Goal: Information Seeking & Learning: Check status

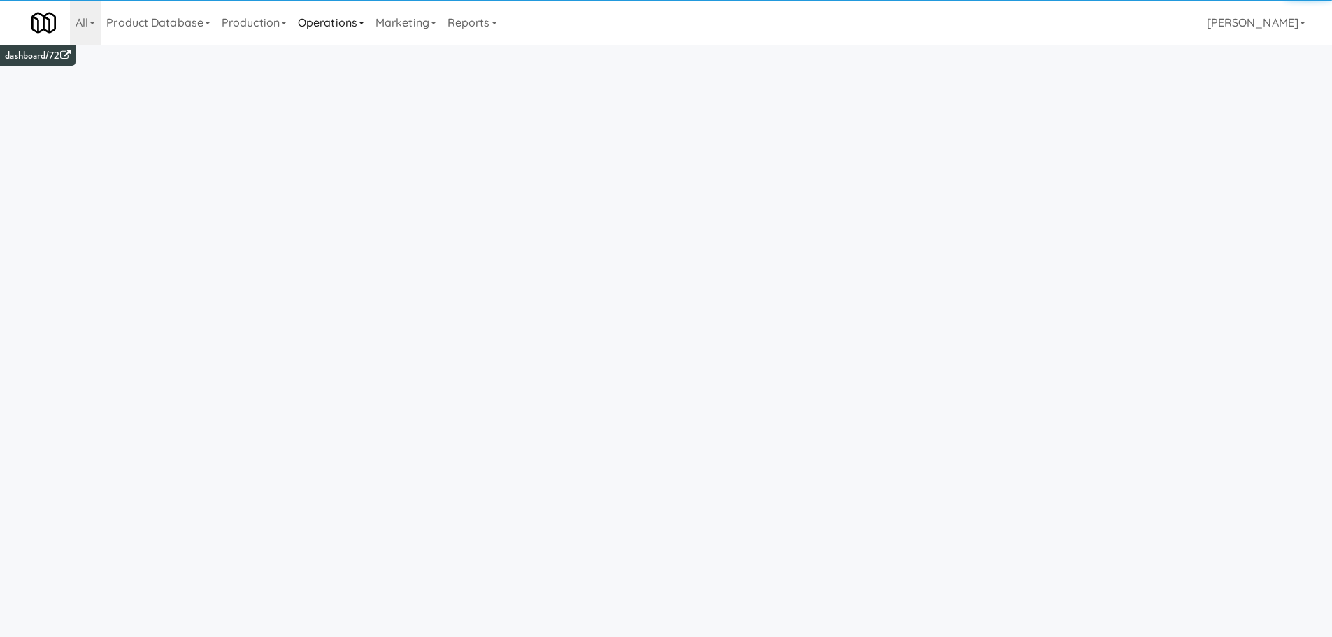
click at [346, 24] on link "Operations" at bounding box center [331, 22] width 78 height 45
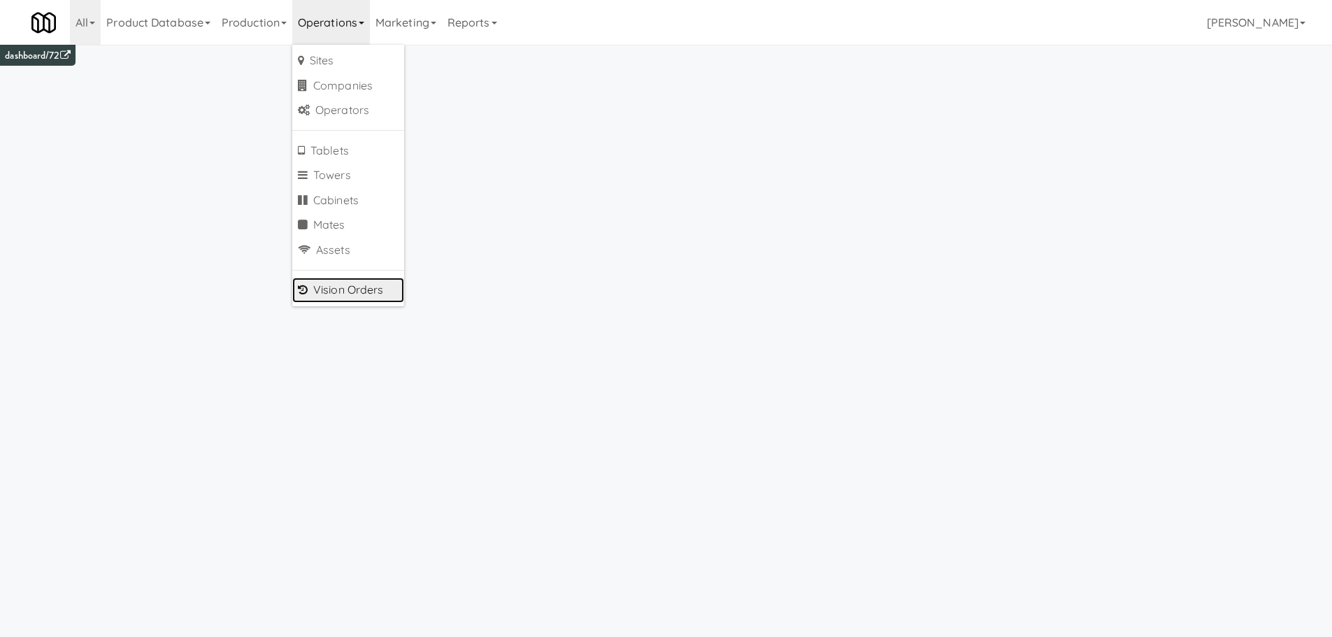
click at [347, 285] on link "Vision Orders" at bounding box center [348, 290] width 112 height 25
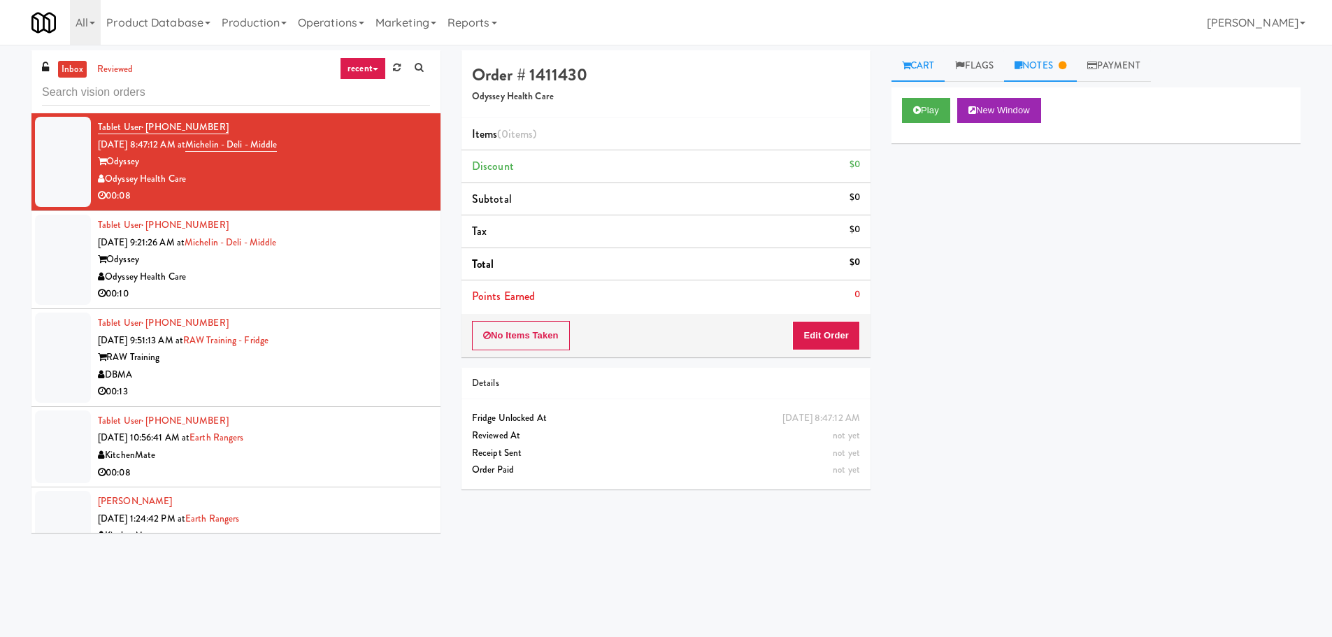
click at [1034, 64] on link "Notes" at bounding box center [1040, 65] width 73 height 31
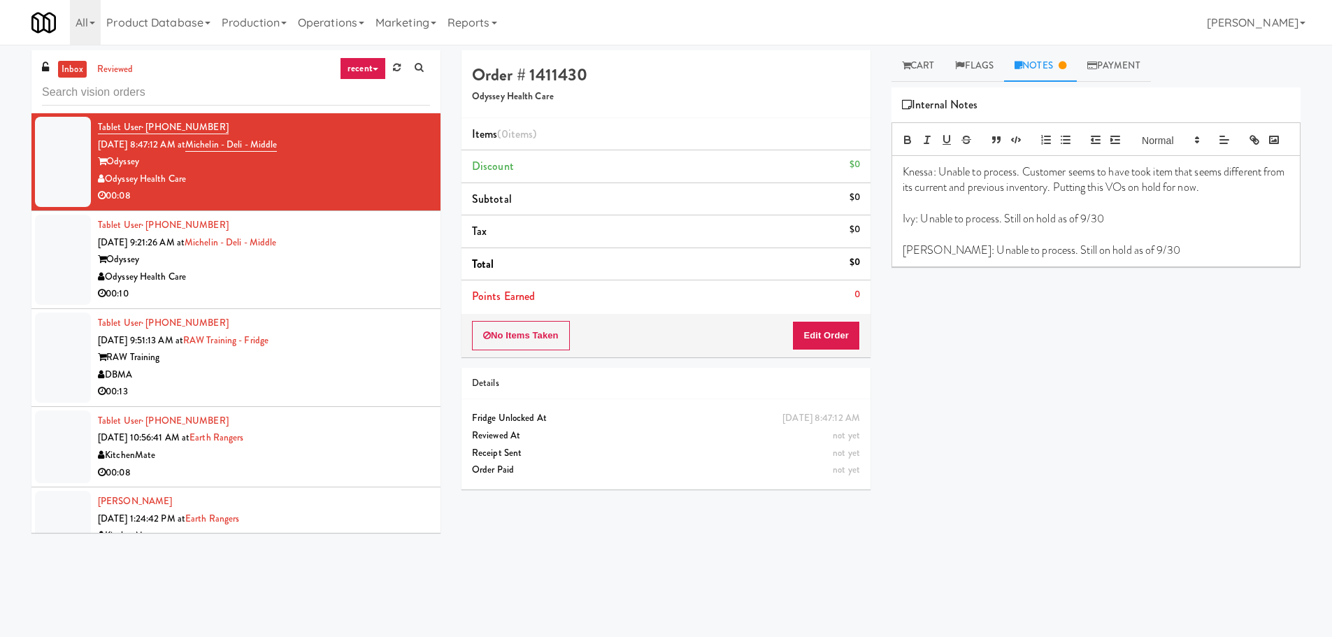
click at [332, 261] on div "Odyssey" at bounding box center [264, 259] width 332 height 17
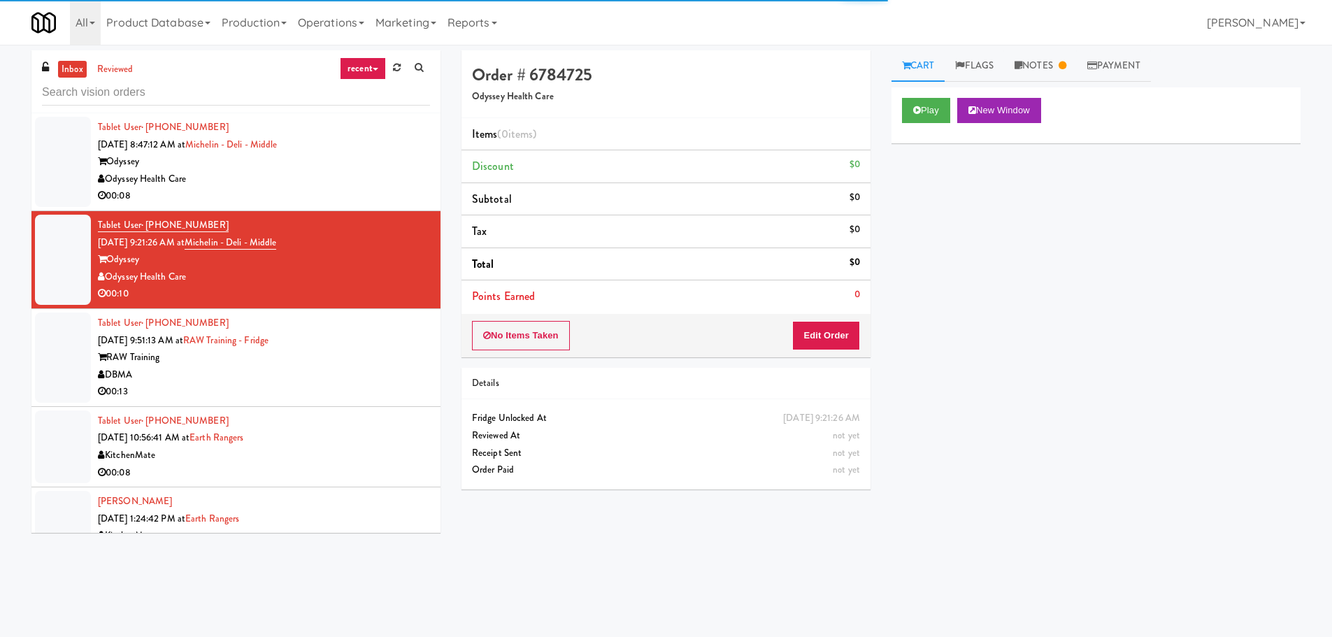
click at [376, 342] on div "Tablet User · (412) 576-7215 [DATE] 9:51:13 AM at RAW Training - Fridge RAW Tra…" at bounding box center [264, 358] width 332 height 86
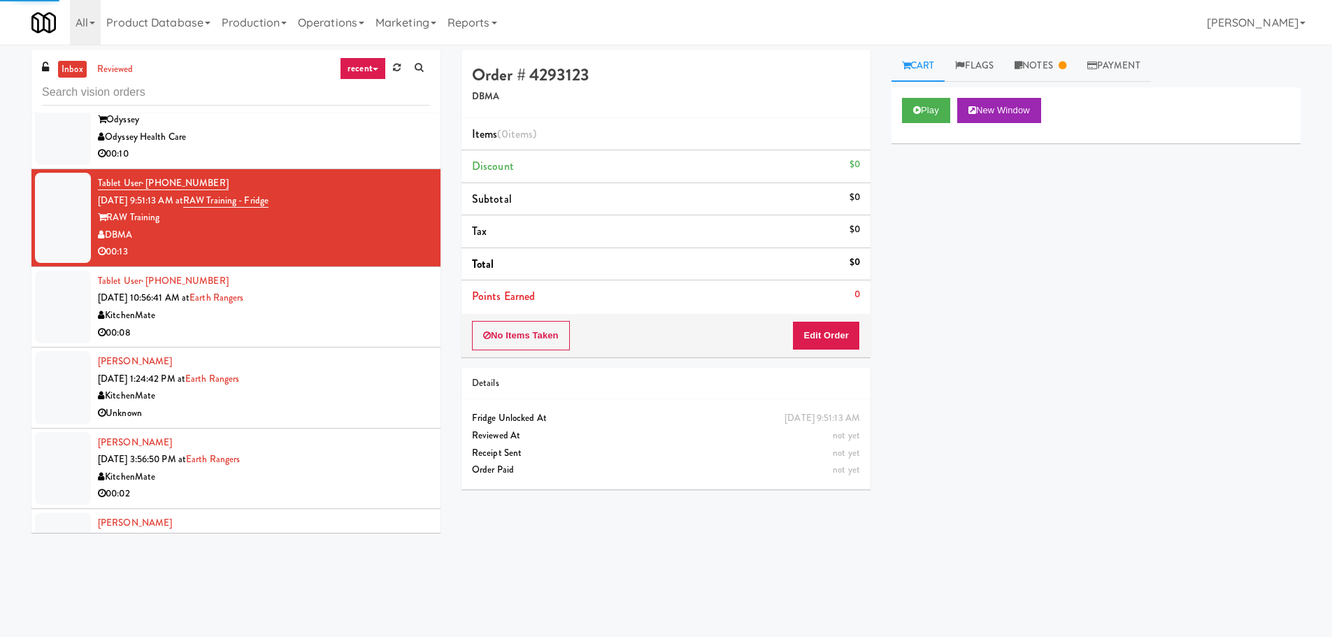
click at [368, 287] on div "Tablet User · (647) 388-0602 [DATE] 10:56:41 AM at Earth Rangers KitchenMate 00…" at bounding box center [264, 307] width 332 height 69
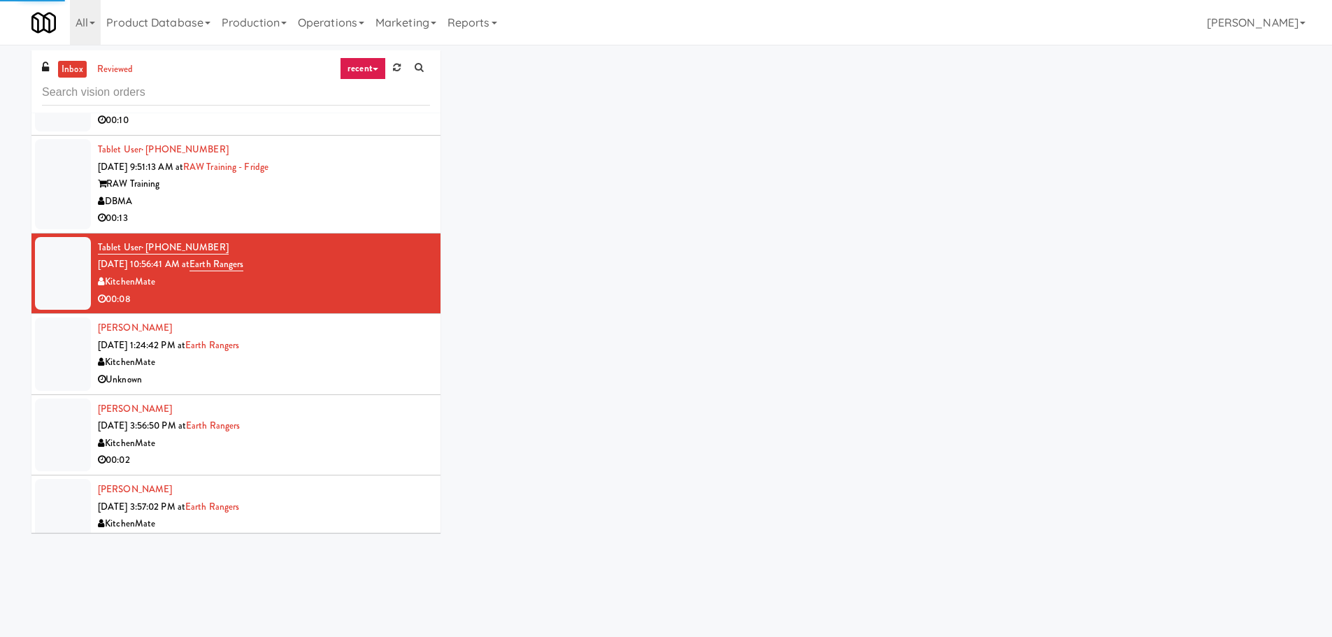
scroll to position [280, 0]
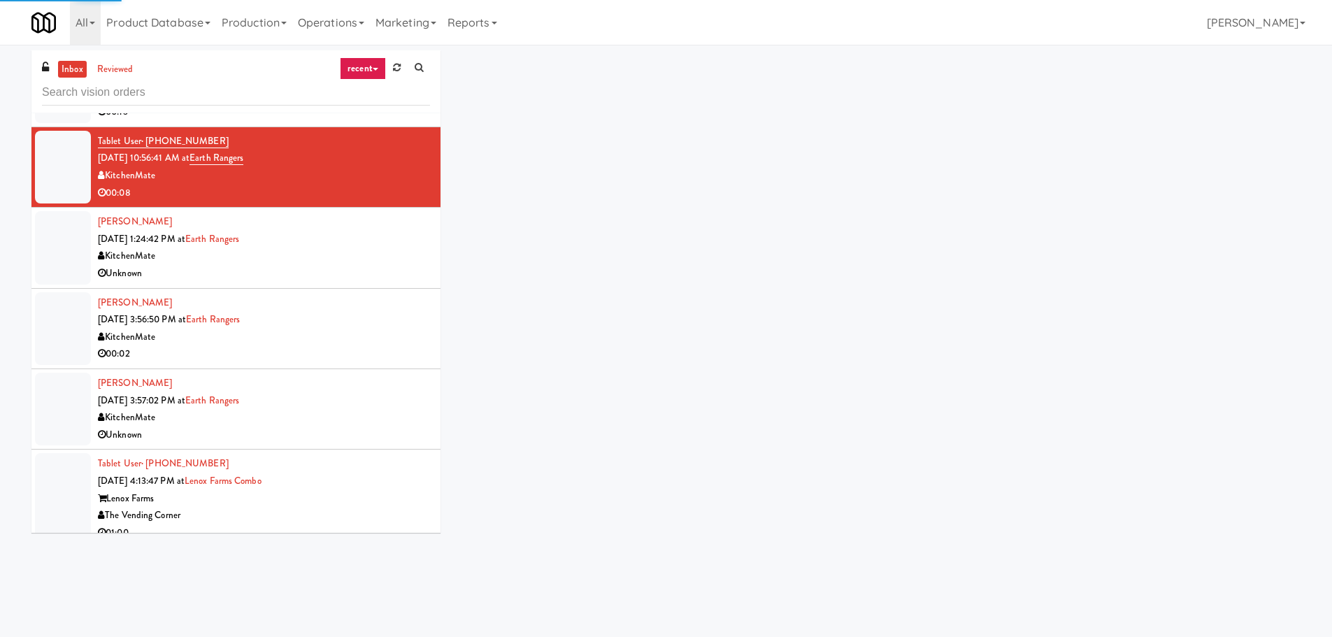
click at [359, 241] on div "[PERSON_NAME] [DATE] 1:24:42 PM at Earth Rangers KitchenMate Unknown" at bounding box center [264, 247] width 332 height 69
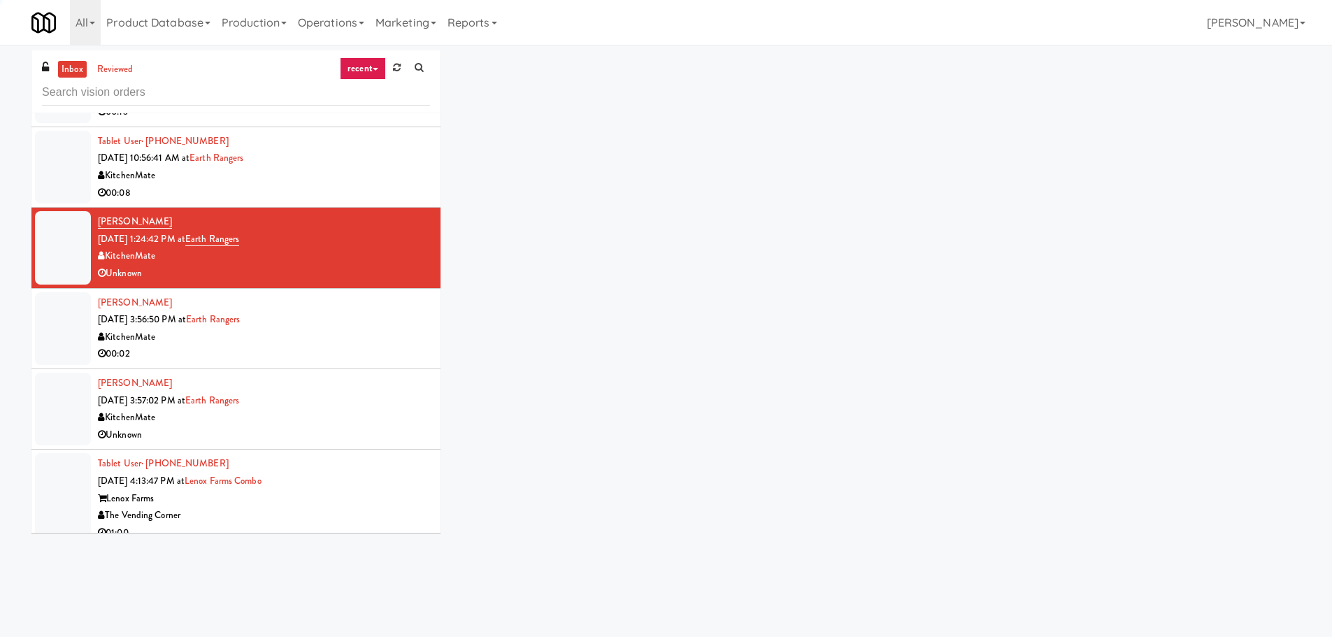
click at [357, 315] on div "[PERSON_NAME] [DATE] 3:56:50 PM at Earth Rangers KitchenMate 00:02" at bounding box center [264, 328] width 332 height 69
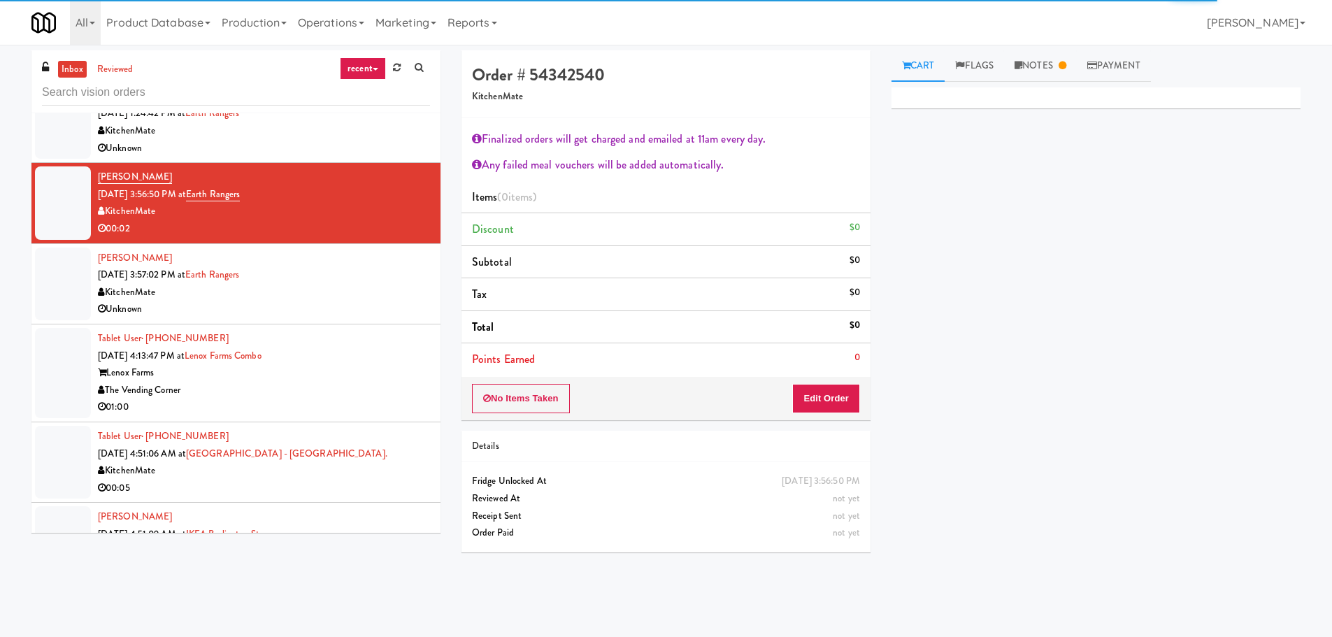
scroll to position [490, 0]
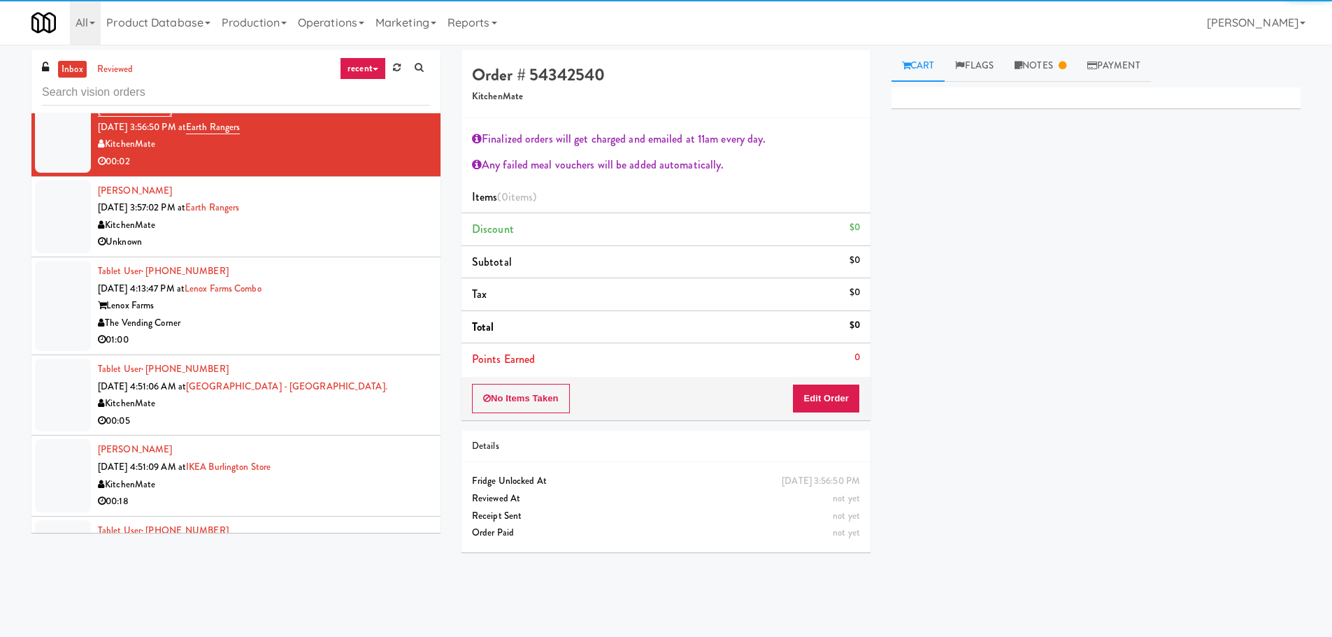
click at [368, 287] on div "Tablet User · (617) 212-6839 [DATE] 4:13:47 PM at [GEOGRAPHIC_DATA] Combo Lenox…" at bounding box center [264, 306] width 332 height 86
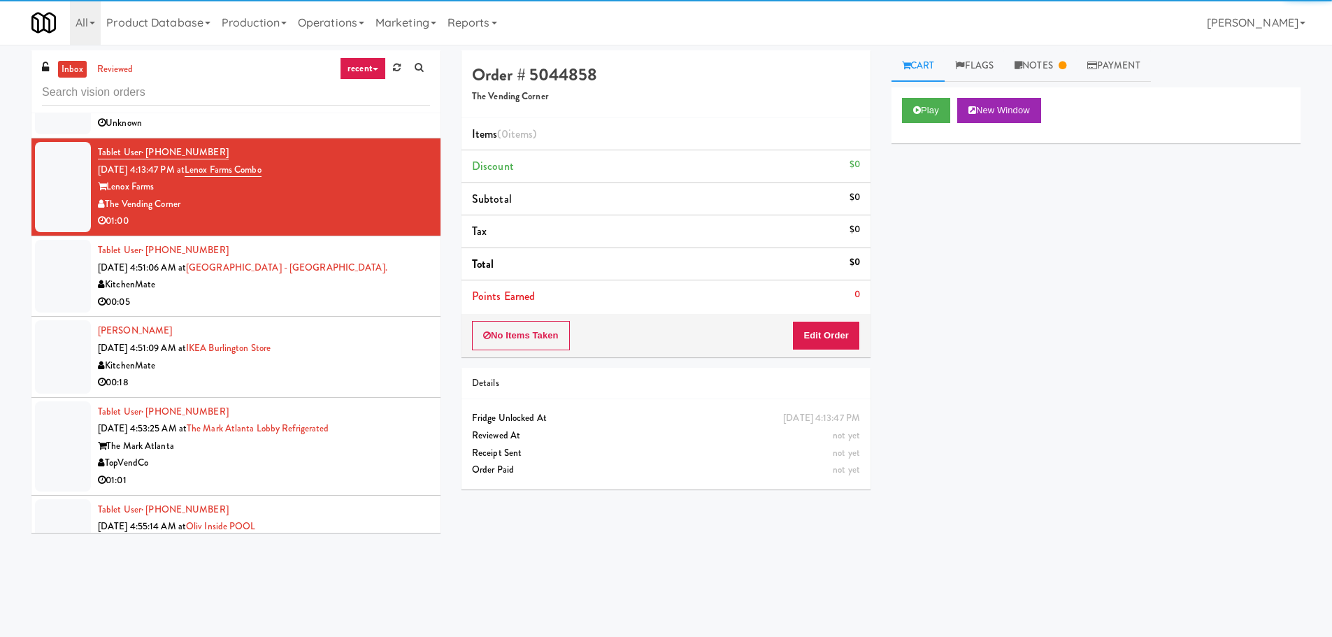
scroll to position [629, 0]
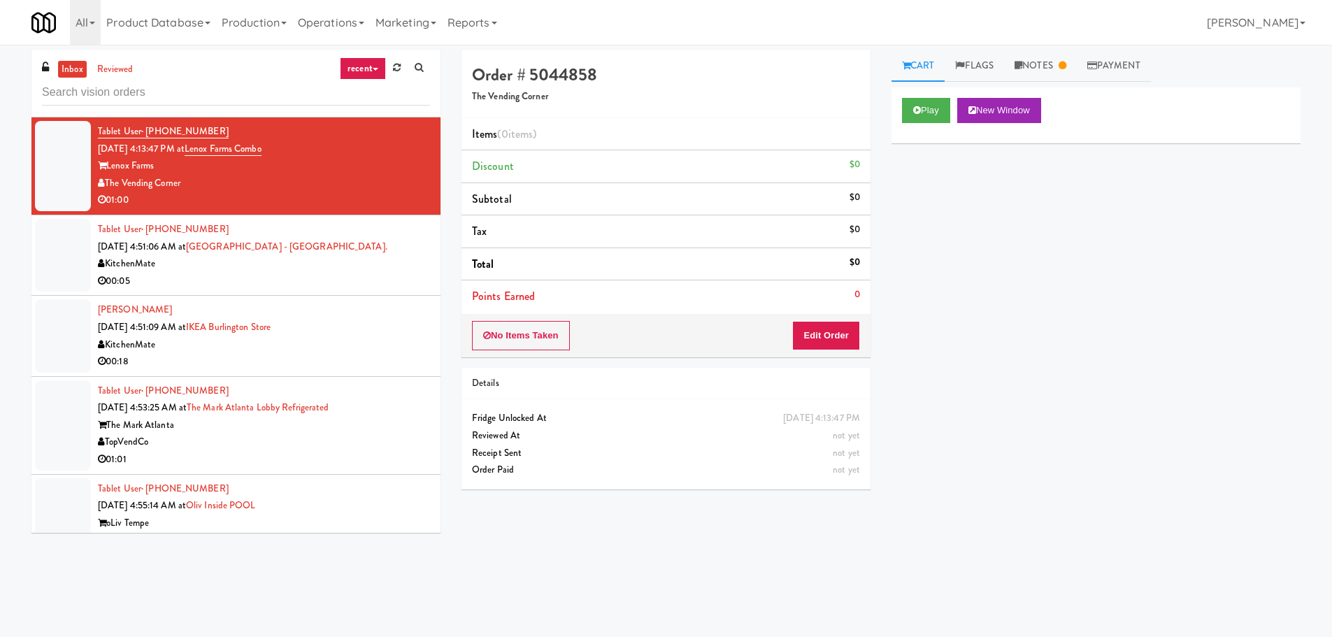
click at [1071, 48] on div "inbox reviewed recent all unclear take inventory issue suspicious failed recent…" at bounding box center [666, 328] width 1332 height 567
click at [1059, 59] on link "Notes" at bounding box center [1040, 65] width 73 height 31
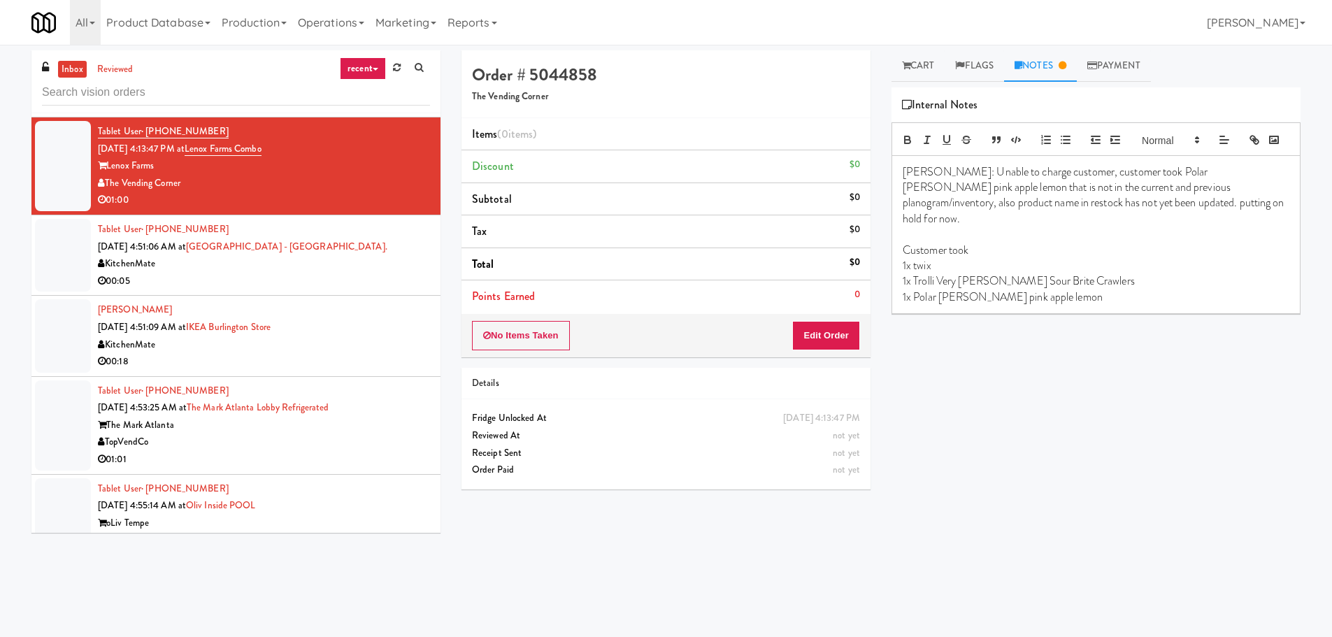
click at [368, 276] on div "00:05" at bounding box center [264, 281] width 332 height 17
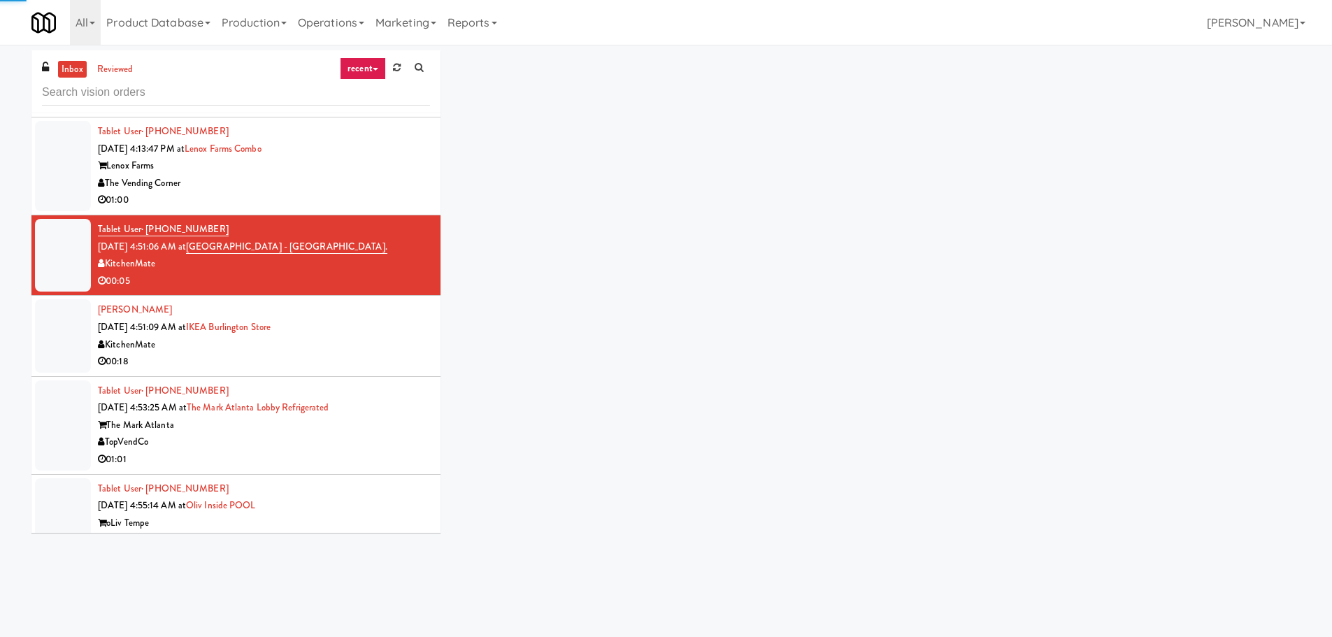
click at [369, 334] on div "[PERSON_NAME] [DATE] 4:51:09 AM at [GEOGRAPHIC_DATA] 00:18" at bounding box center [264, 335] width 332 height 69
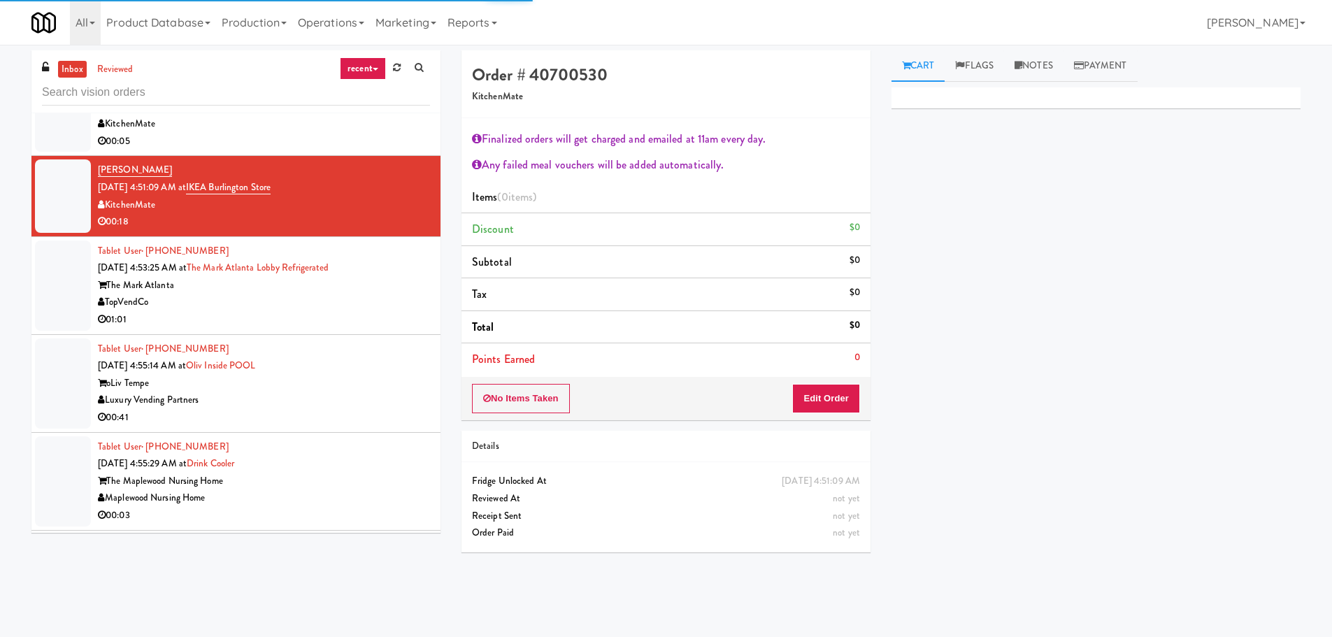
click at [379, 297] on div "TopVendCo" at bounding box center [264, 302] width 332 height 17
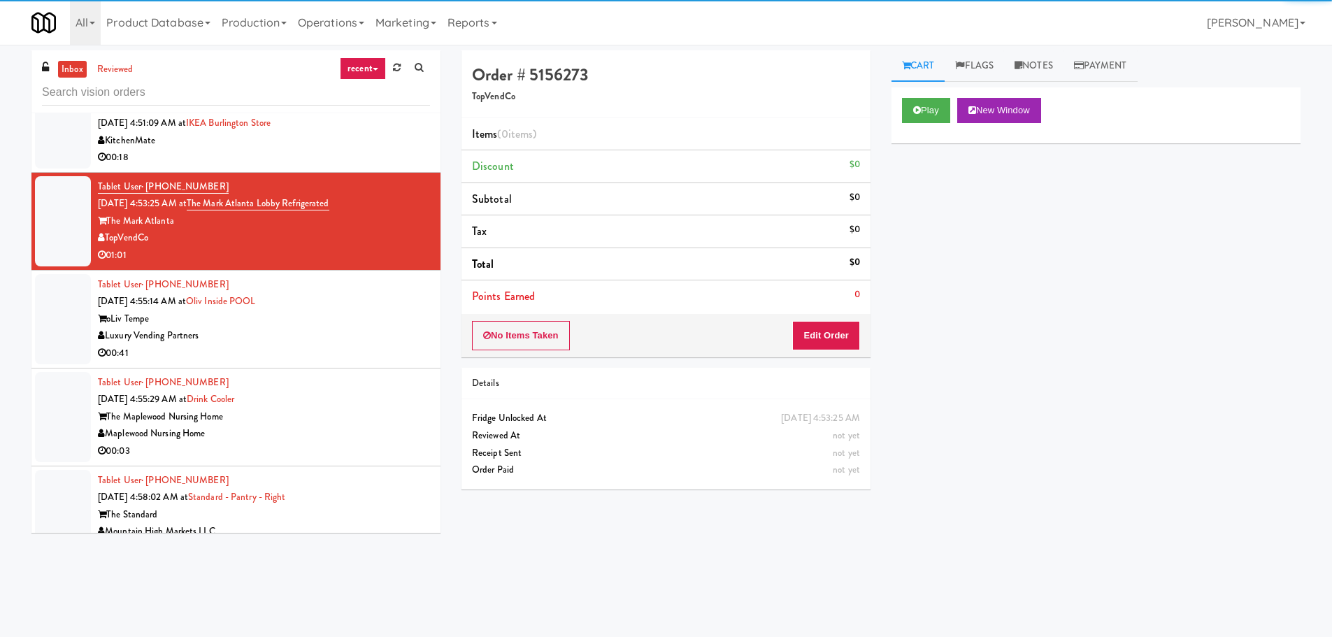
scroll to position [839, 0]
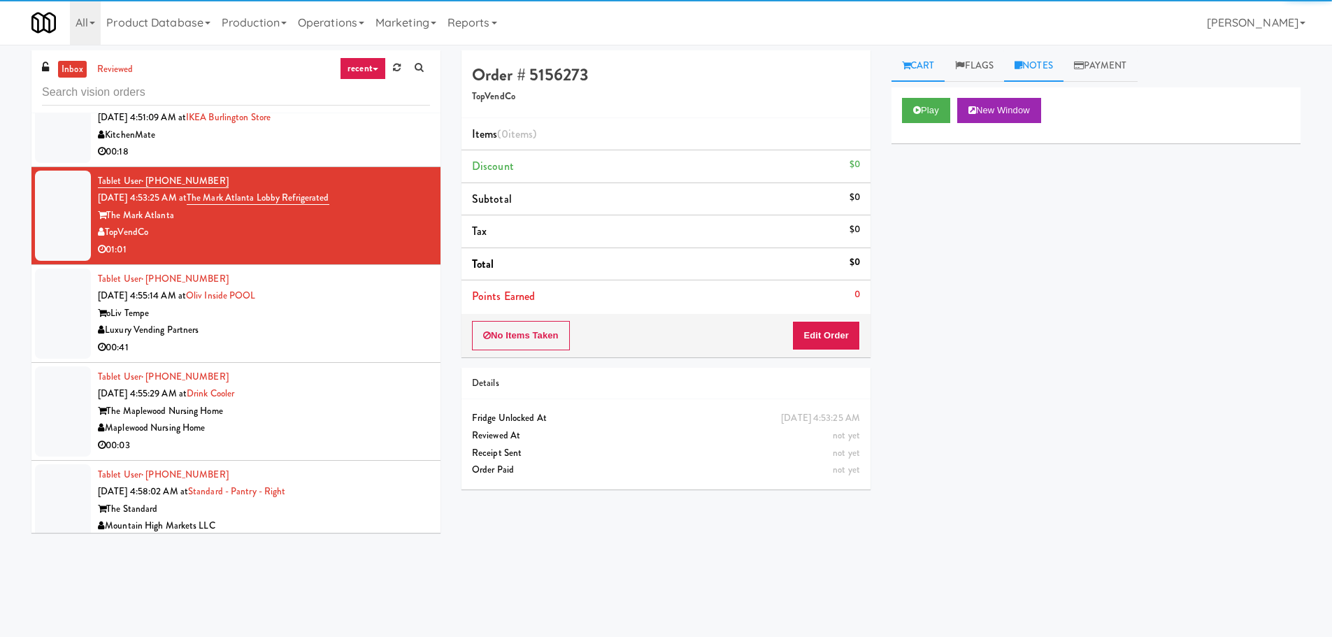
click at [1053, 60] on link "Notes" at bounding box center [1033, 65] width 59 height 31
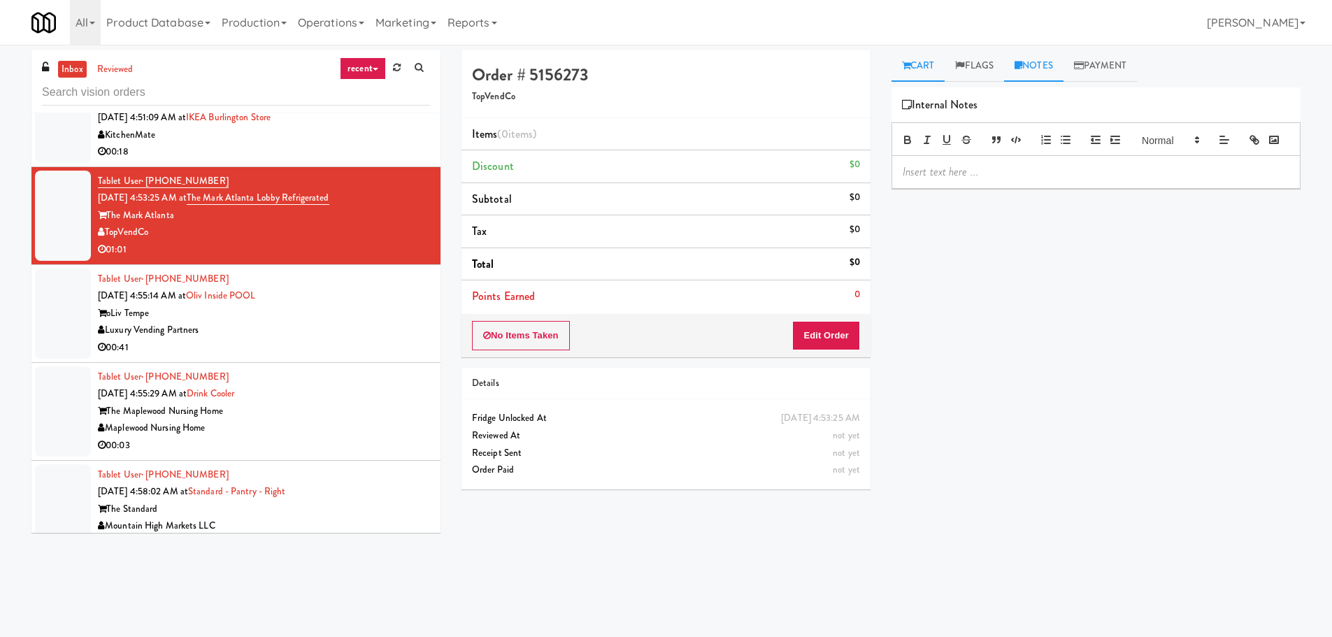
click at [900, 55] on link "Cart" at bounding box center [919, 65] width 54 height 31
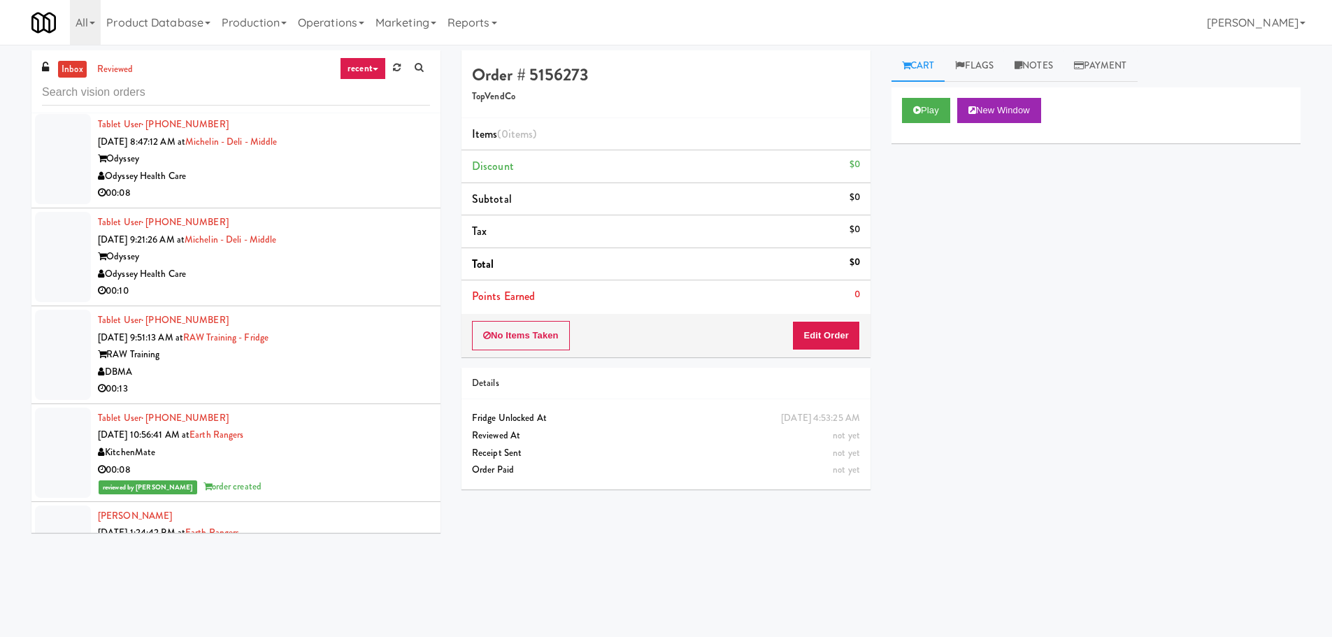
scroll to position [0, 0]
click at [383, 262] on div "Odyssey" at bounding box center [264, 259] width 332 height 17
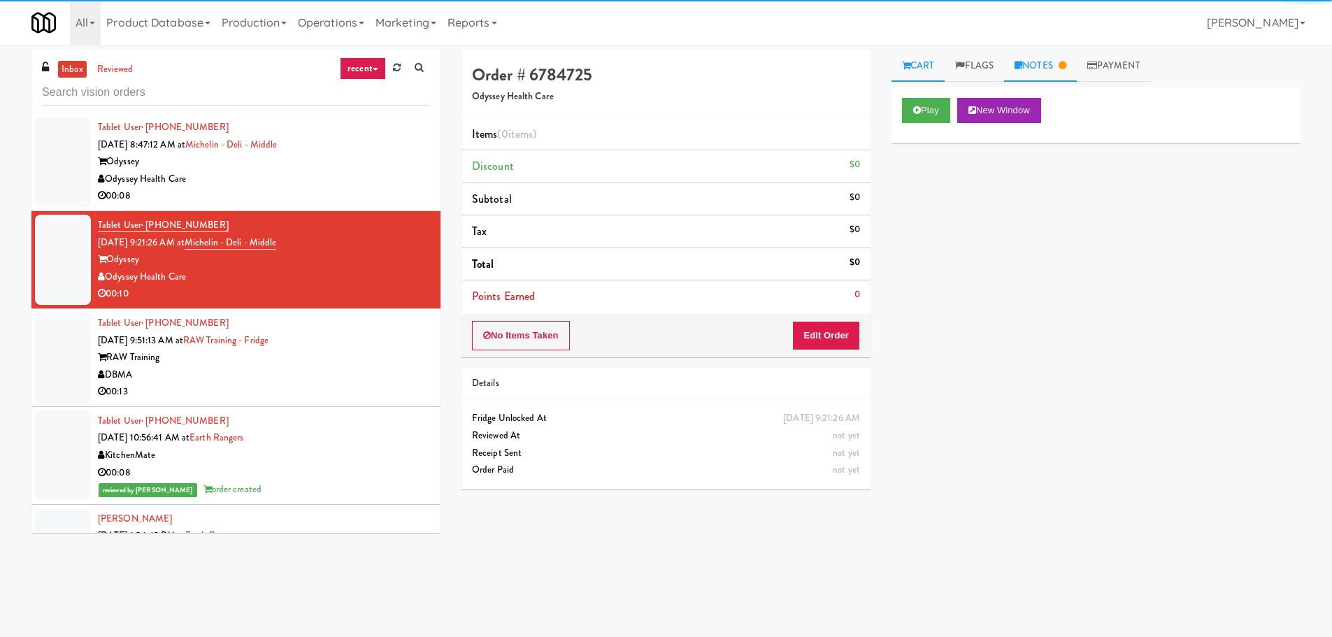
click at [1029, 69] on link "Notes" at bounding box center [1040, 65] width 73 height 31
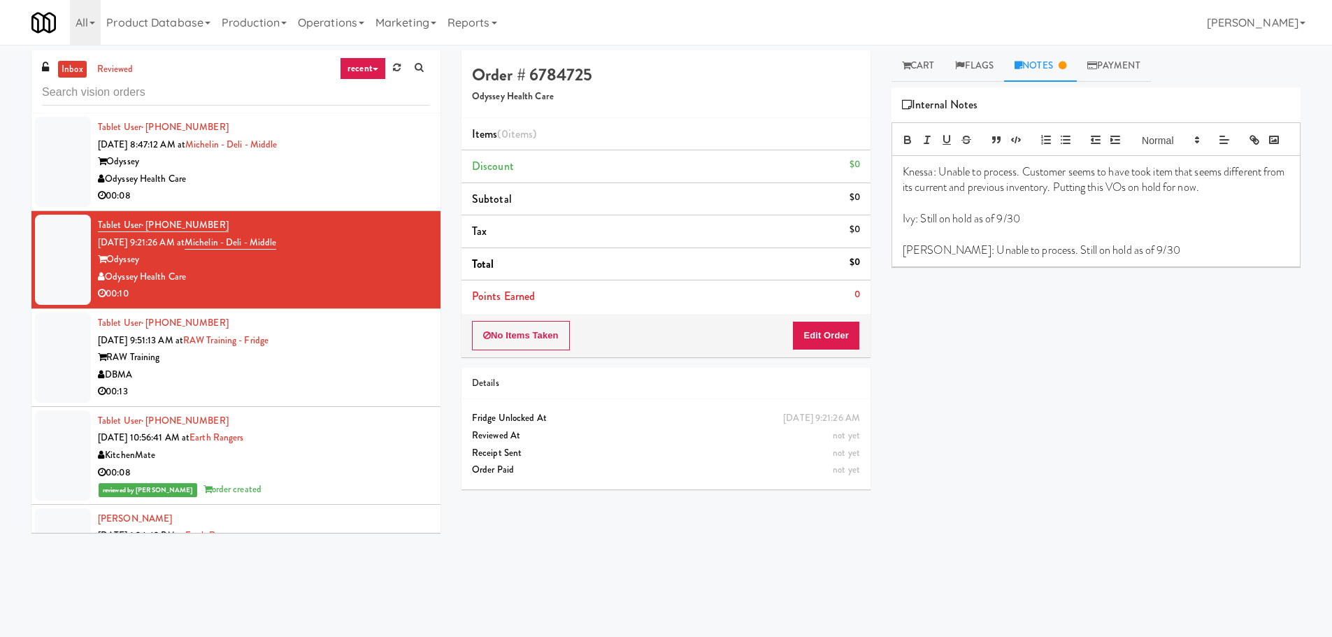
click at [370, 338] on div "Tablet User · (412) 576-7215 [DATE] 9:51:13 AM at RAW Training - Fridge RAW Tra…" at bounding box center [264, 358] width 332 height 86
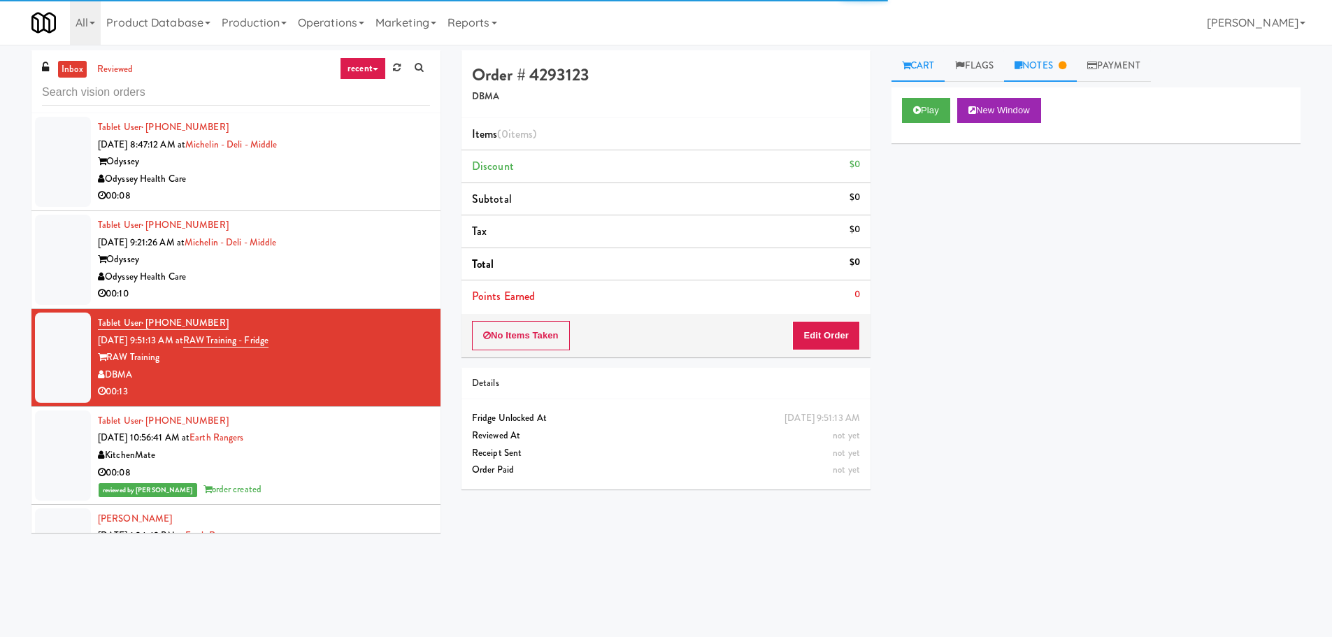
click at [1050, 62] on link "Notes" at bounding box center [1040, 65] width 73 height 31
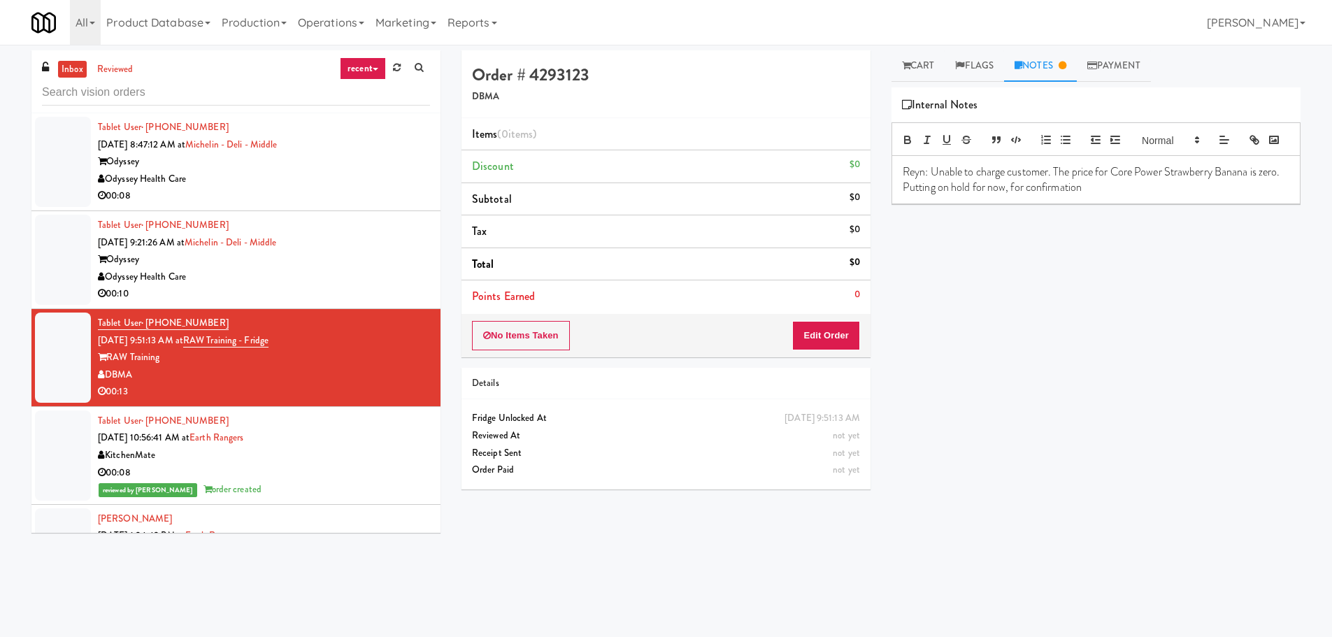
click at [408, 184] on div "Odyssey Health Care" at bounding box center [264, 179] width 332 height 17
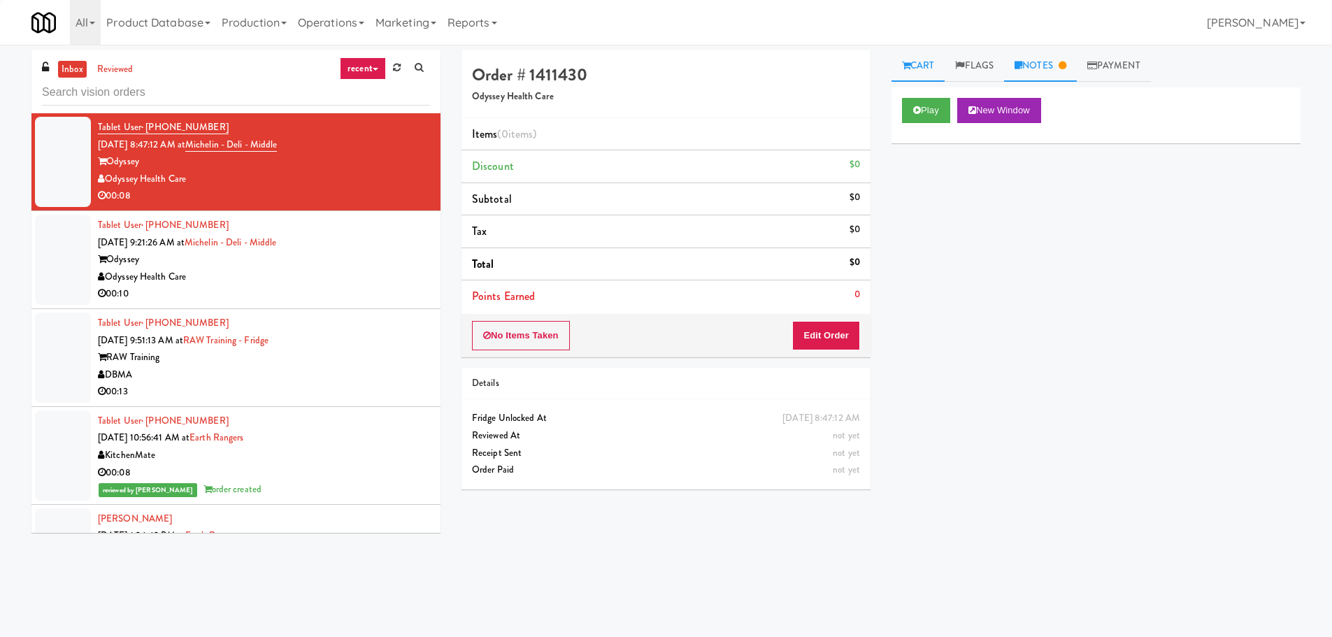
click at [1057, 67] on link "Notes" at bounding box center [1040, 65] width 73 height 31
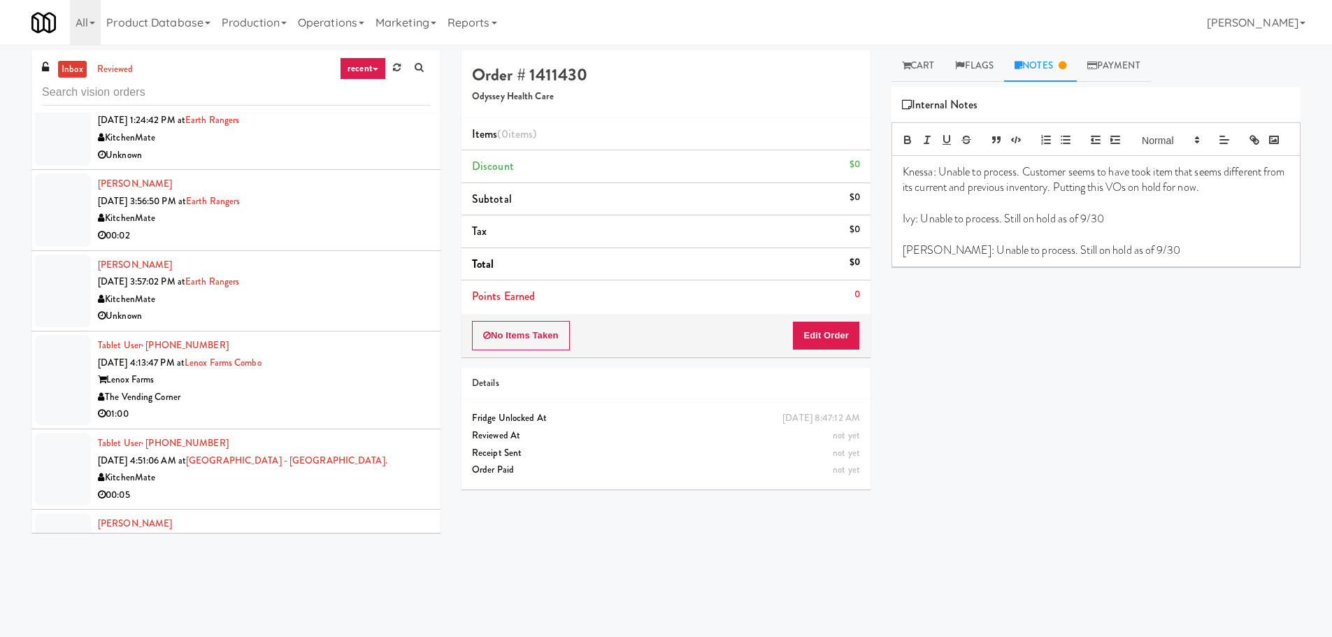
scroll to position [420, 0]
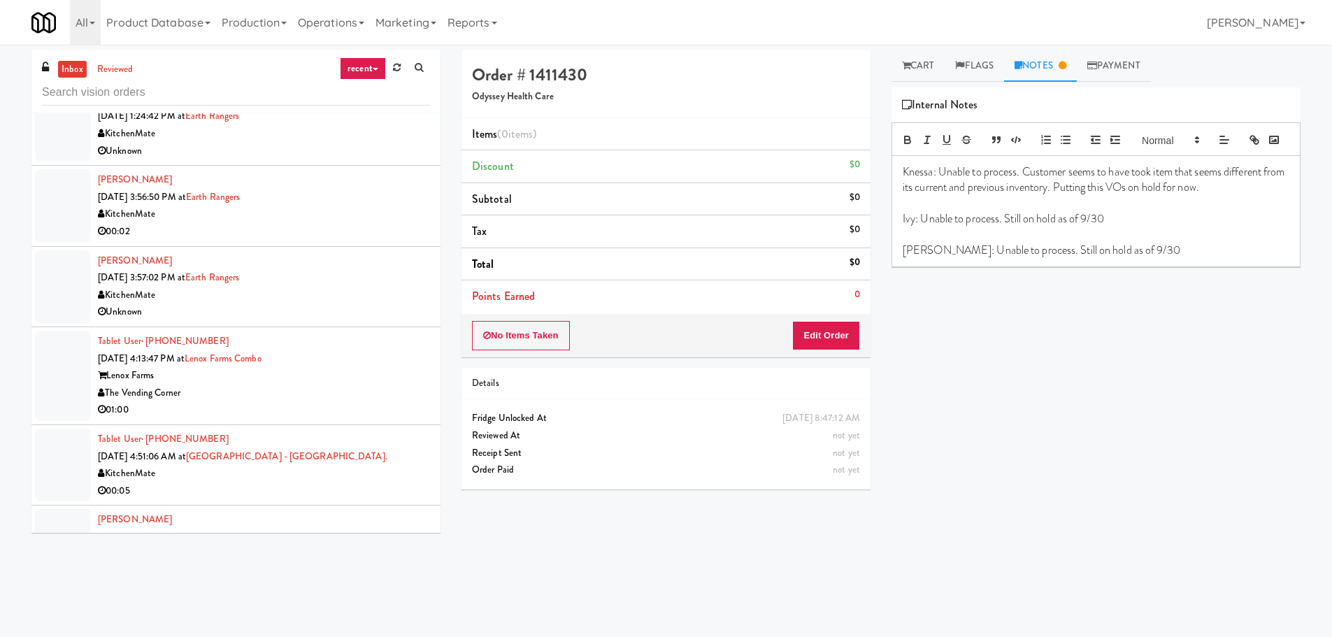
click at [350, 187] on div "[PERSON_NAME] [DATE] 3:56:50 PM at Earth Rangers KitchenMate 00:02" at bounding box center [264, 205] width 332 height 69
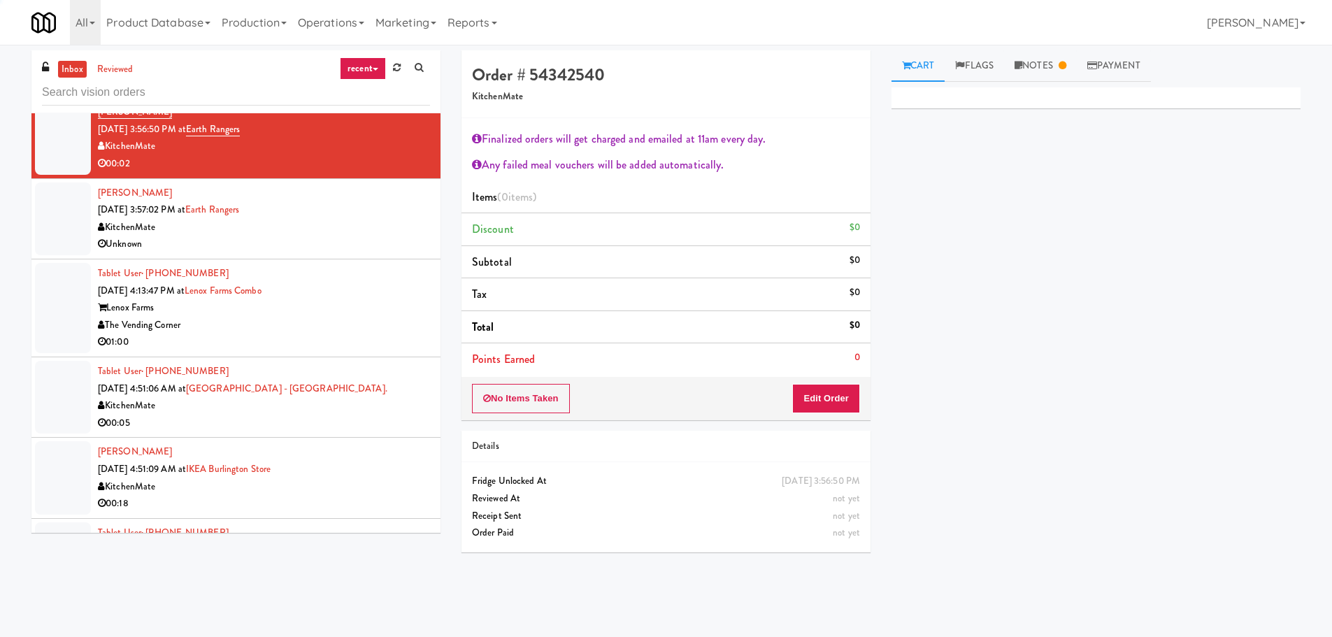
scroll to position [490, 0]
click at [346, 308] on div "Lenox Farms" at bounding box center [264, 305] width 332 height 17
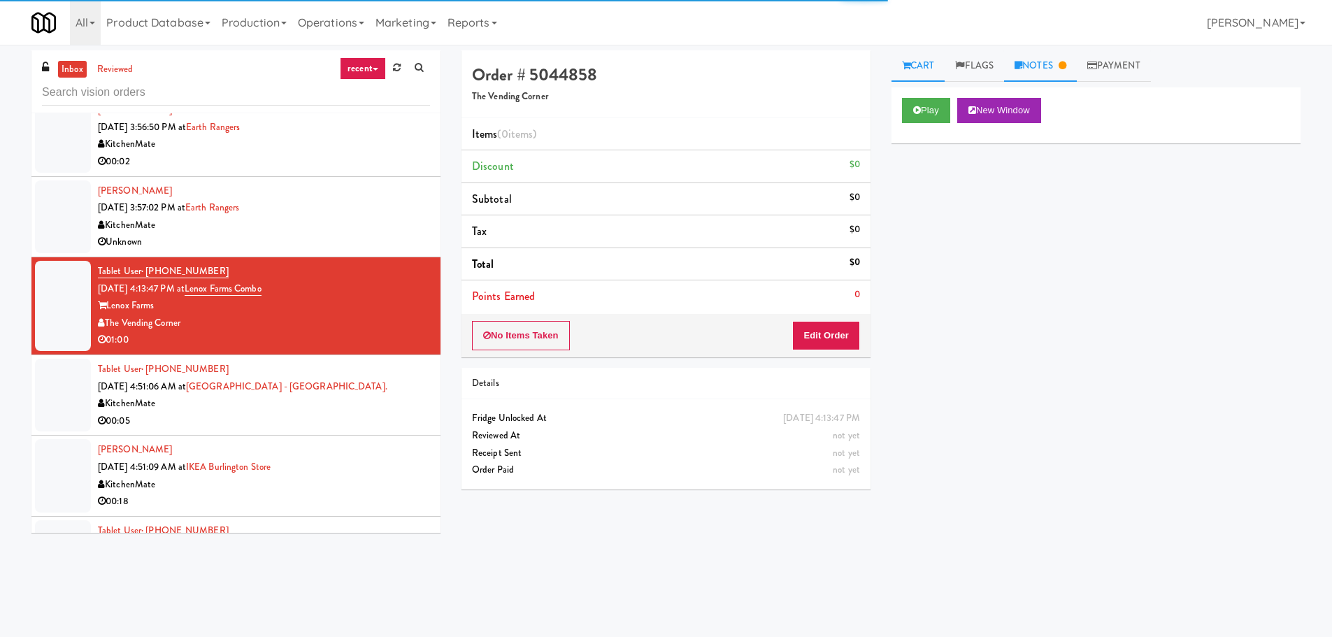
click at [1053, 73] on link "Notes" at bounding box center [1040, 65] width 73 height 31
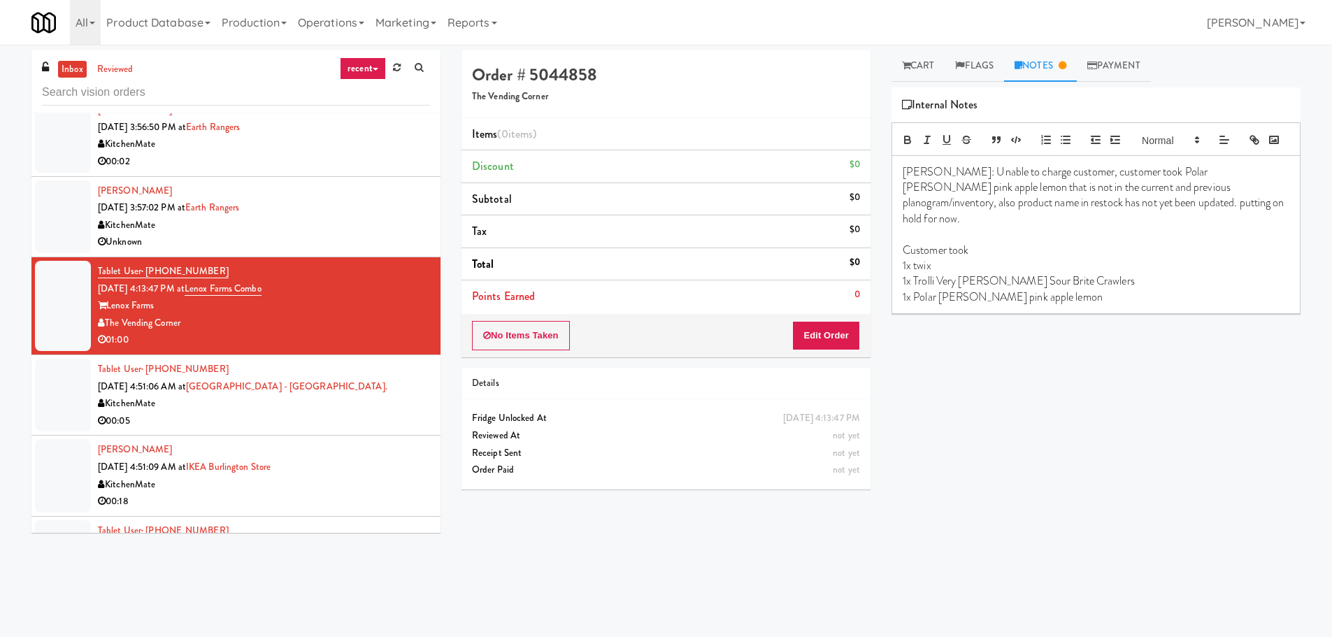
click at [378, 222] on div "KitchenMate" at bounding box center [264, 225] width 332 height 17
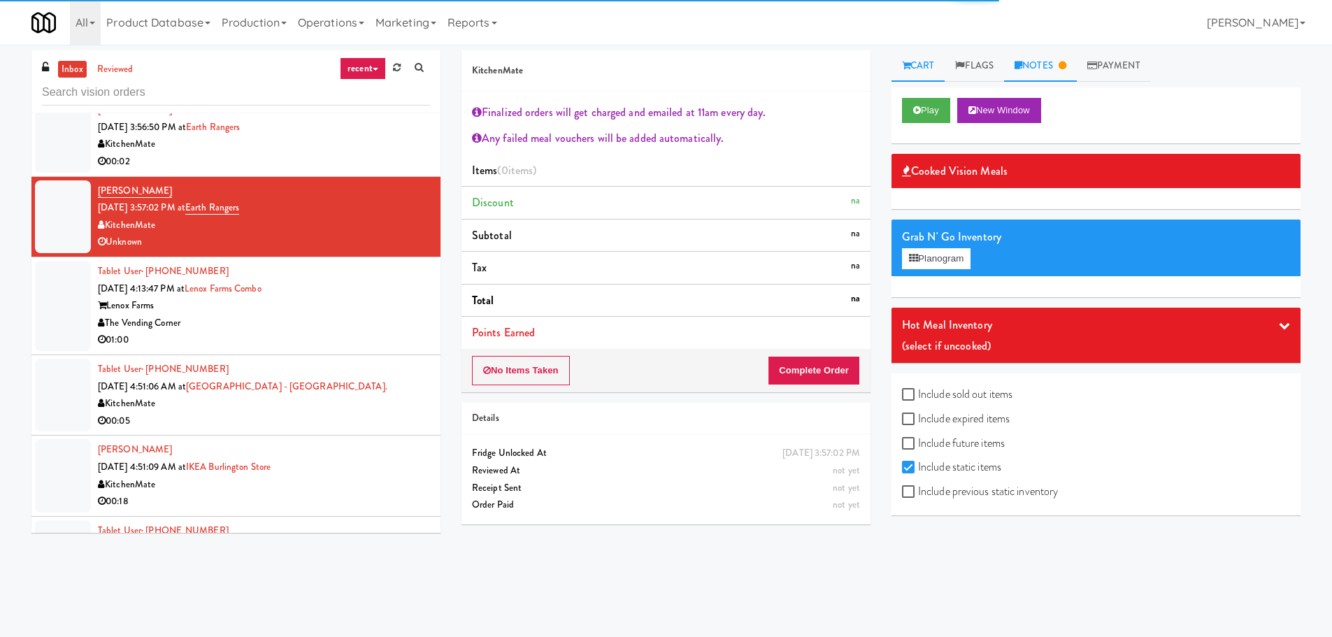
click at [1067, 65] on icon at bounding box center [1063, 65] width 8 height 9
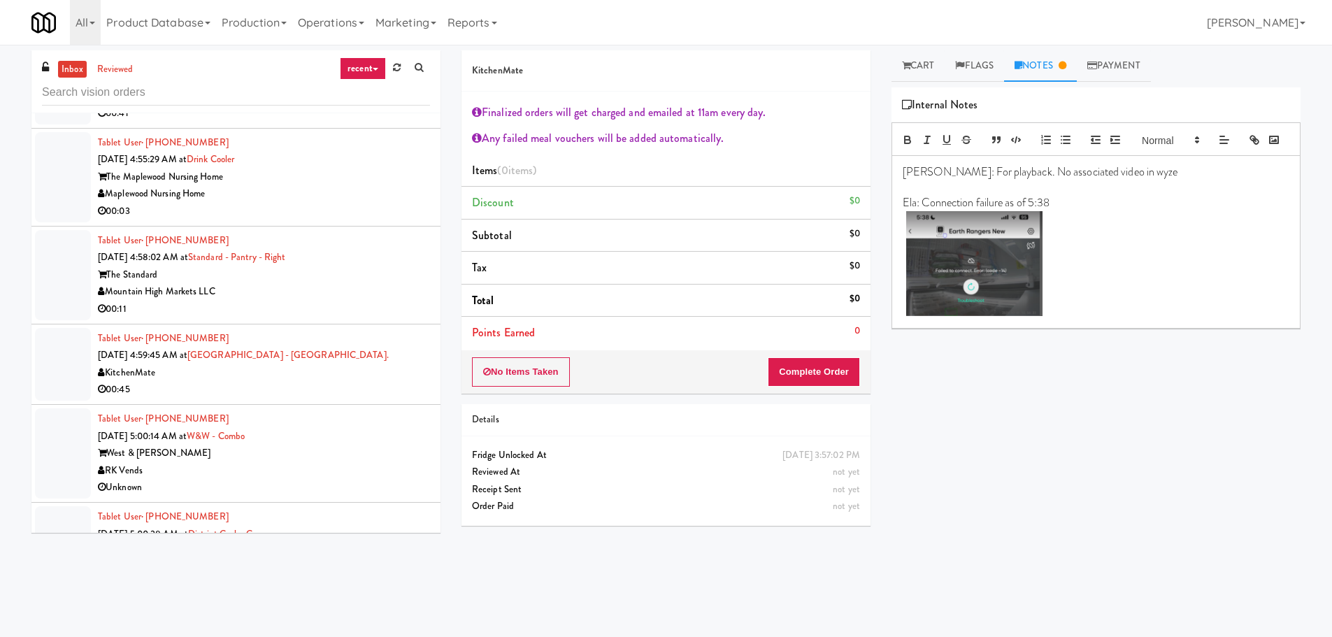
scroll to position [1141, 0]
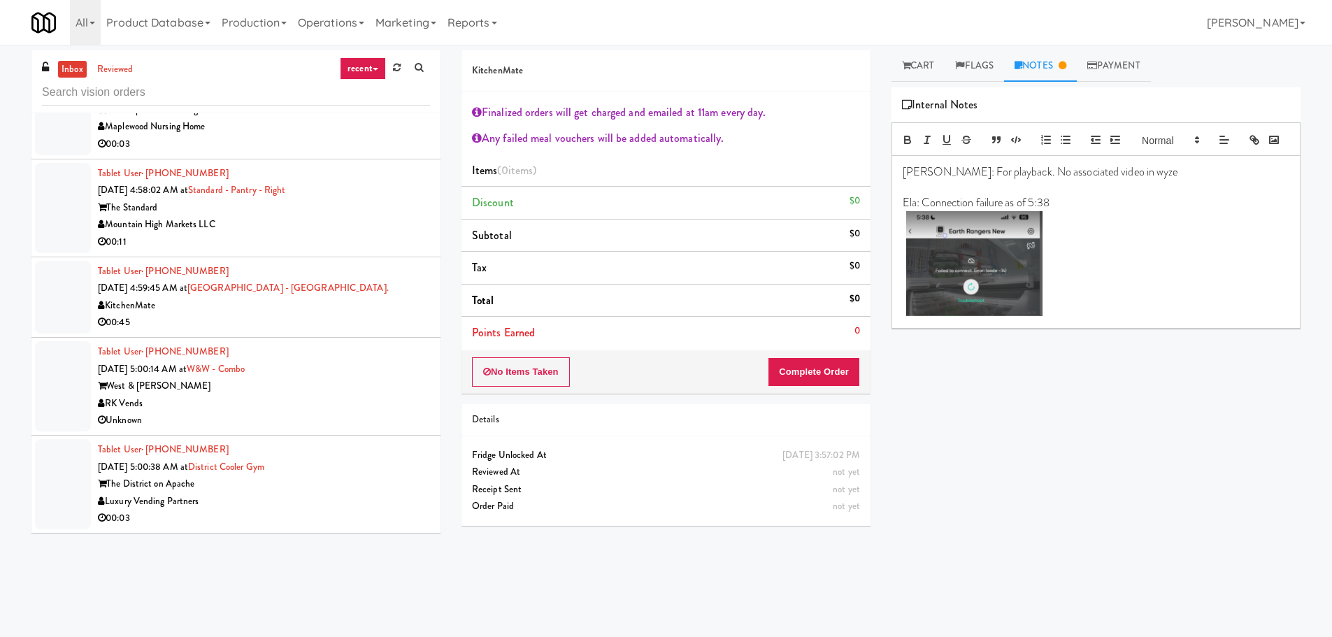
click at [376, 425] on div "Unknown" at bounding box center [264, 420] width 332 height 17
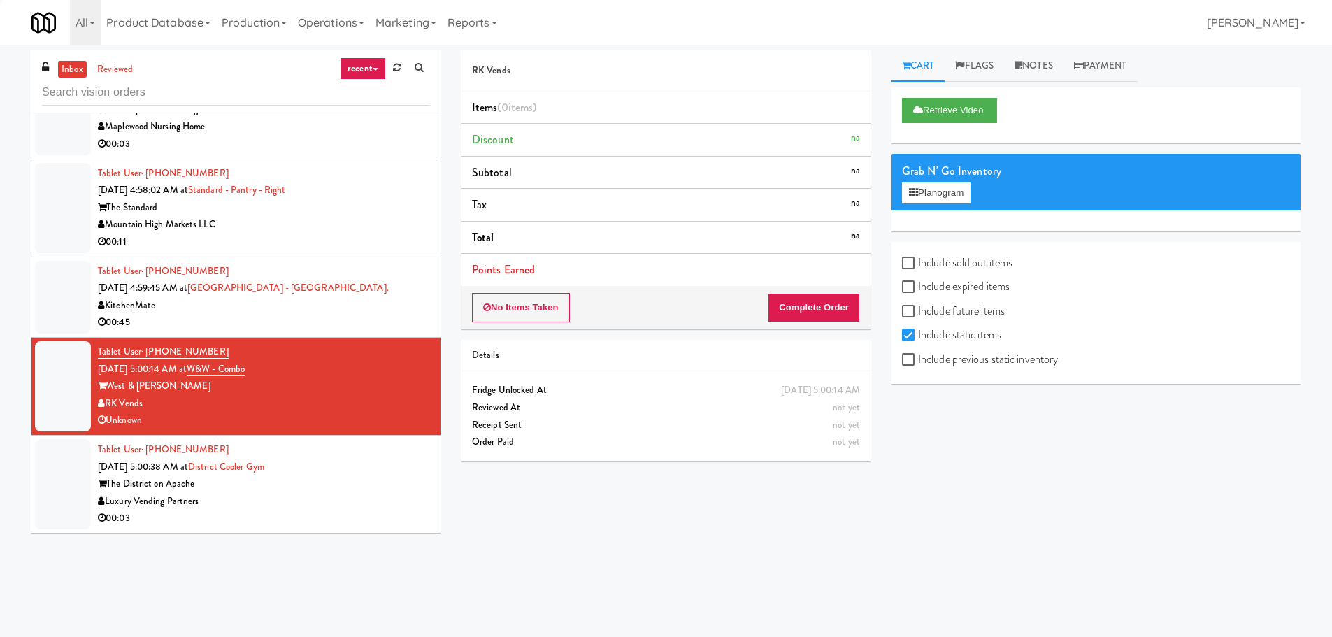
click at [371, 454] on div "Tablet User · (602) 777-0922 [DATE] 5:00:38 AM at [GEOGRAPHIC_DATA] on Apache L…" at bounding box center [264, 484] width 332 height 86
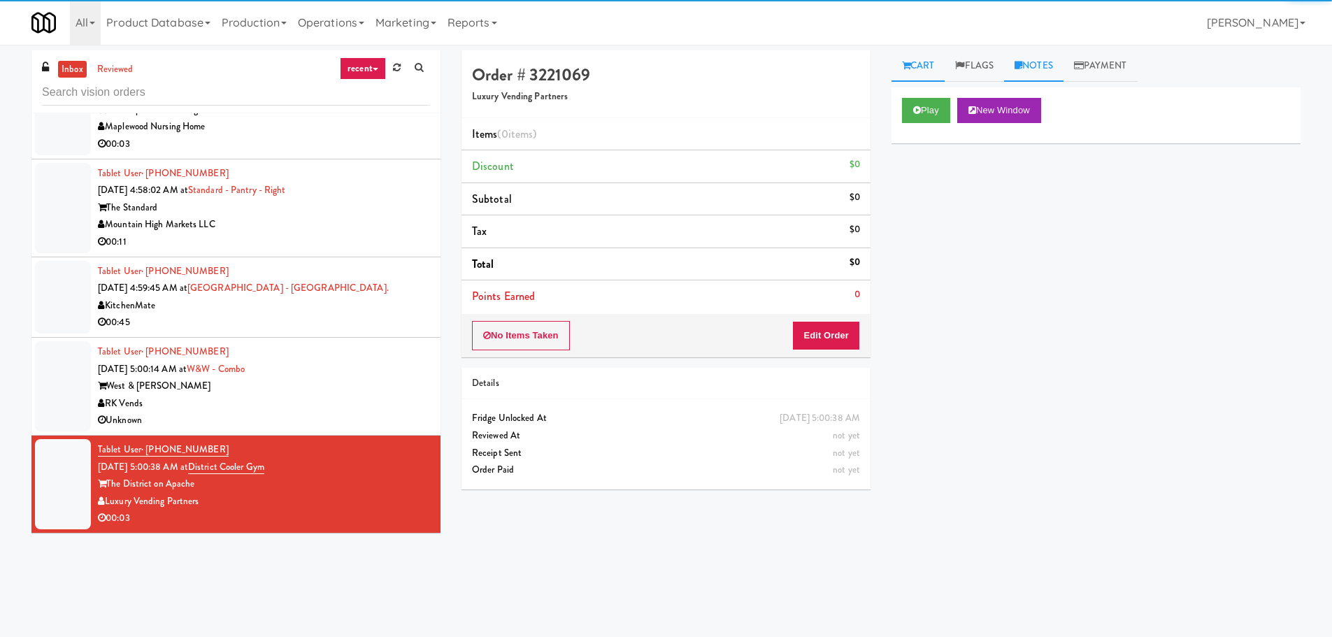
click at [1025, 74] on link "Notes" at bounding box center [1033, 65] width 59 height 31
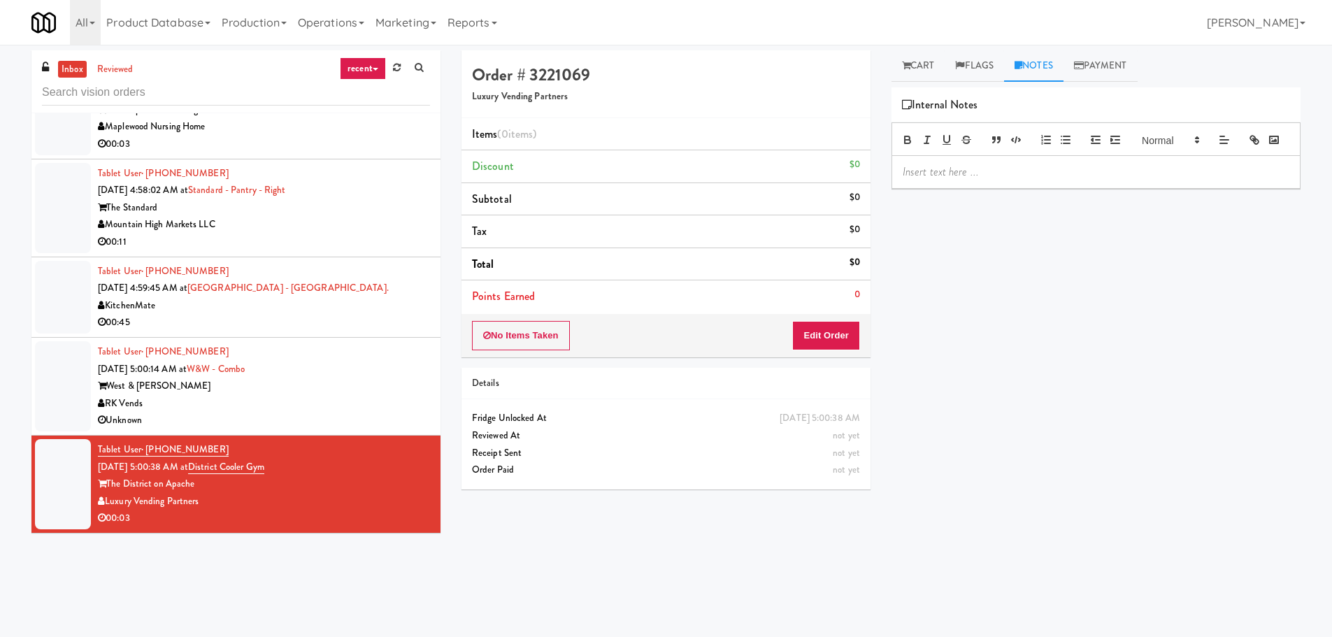
click at [306, 364] on div "Tablet User · (917) 224-5810 [DATE] 5:00:14 AM at [GEOGRAPHIC_DATA] West & [PER…" at bounding box center [264, 386] width 332 height 86
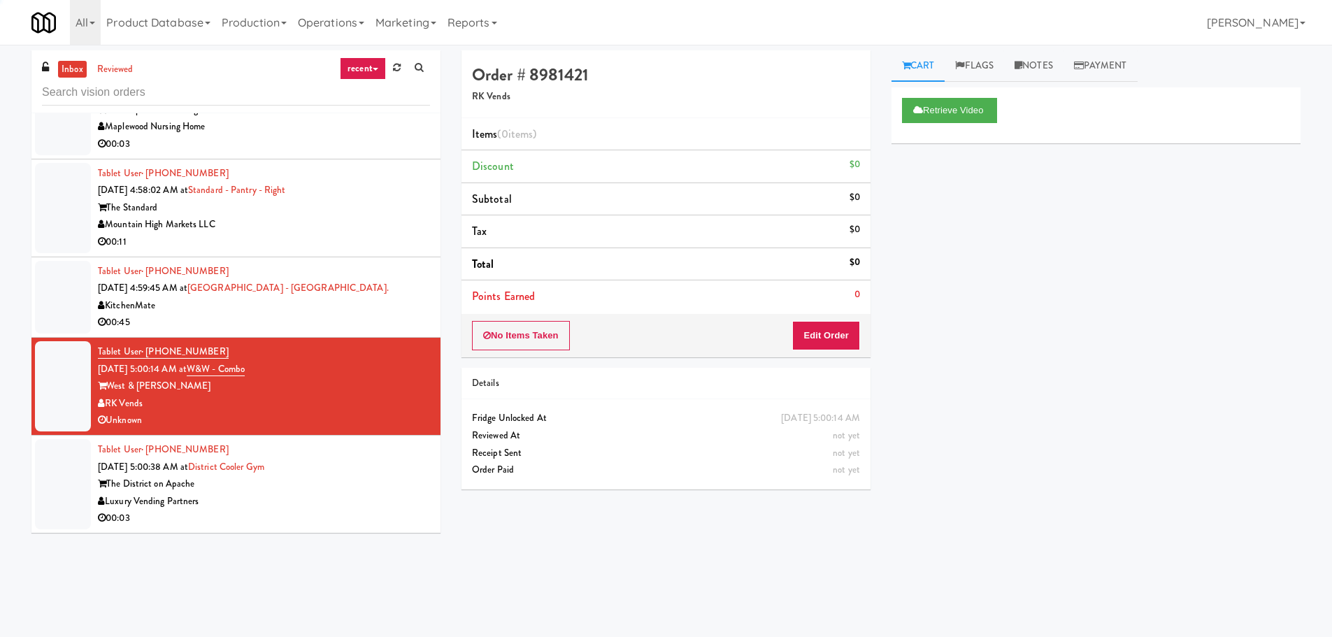
click at [418, 286] on div "Tablet User · (416) 575-0457 [DATE] 4:59:45 AM at [GEOGRAPHIC_DATA] 00:45" at bounding box center [264, 297] width 332 height 69
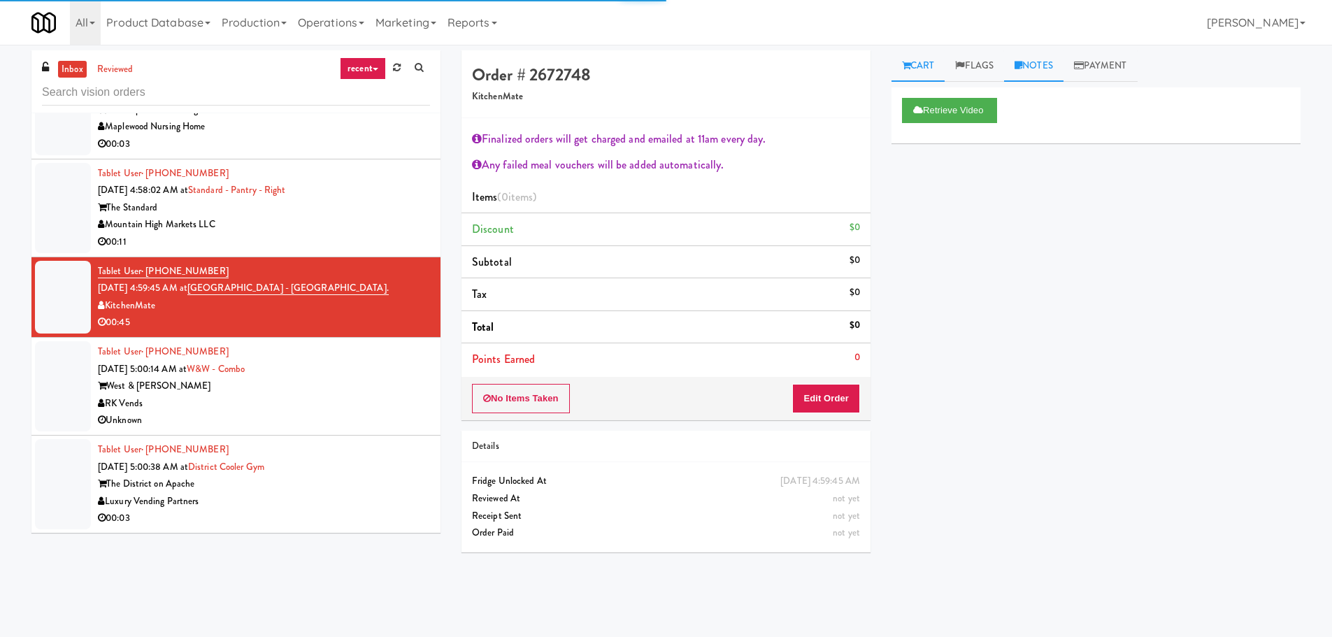
click at [1036, 56] on link "Notes" at bounding box center [1033, 65] width 59 height 31
